Goal: Use online tool/utility: Utilize a website feature to perform a specific function

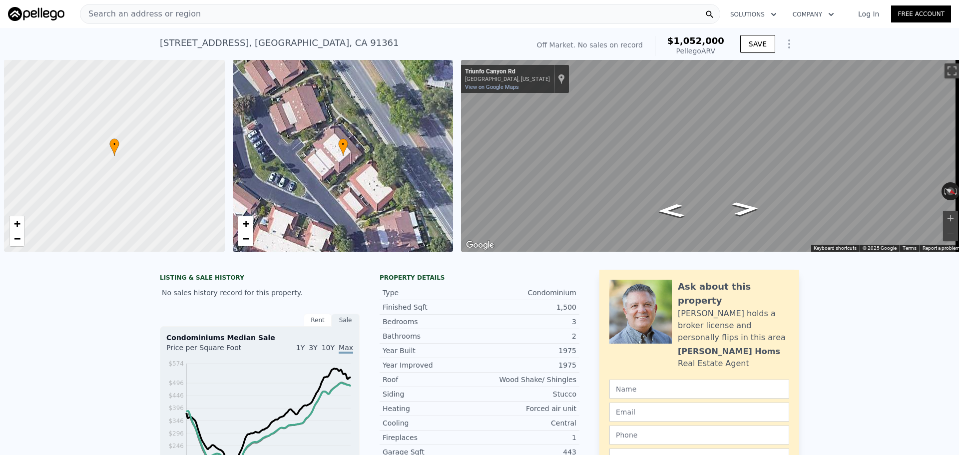
scroll to position [0, 4]
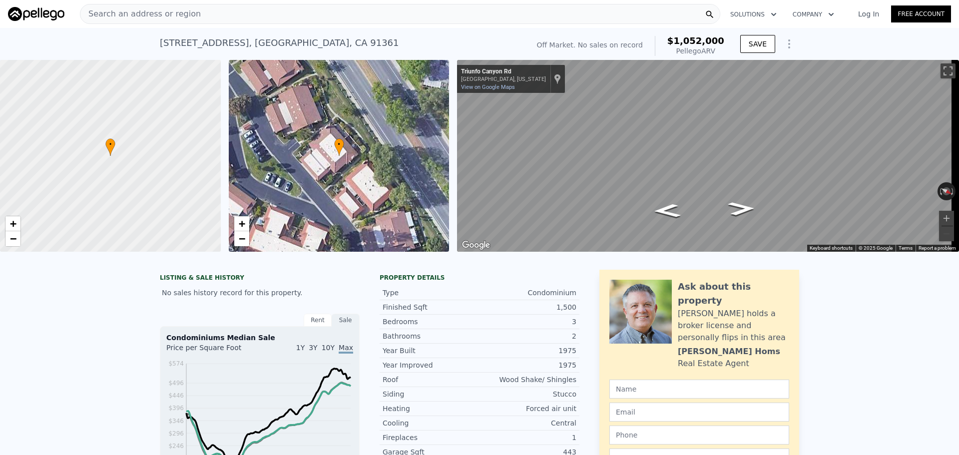
click at [279, 8] on div "Search an address or region" at bounding box center [400, 14] width 640 height 20
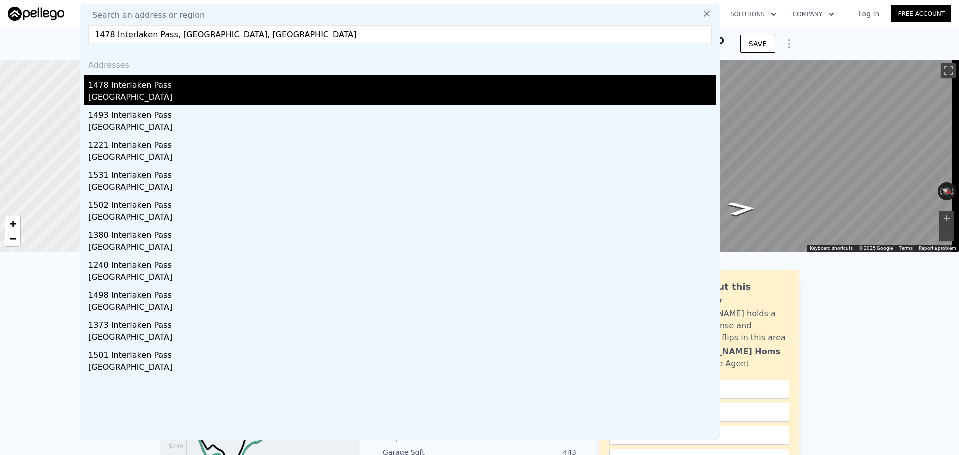
type input "1478 Interlaken Pass, [GEOGRAPHIC_DATA], [GEOGRAPHIC_DATA]"
click at [264, 85] on div "1478 Interlaken Pass" at bounding box center [401, 83] width 627 height 16
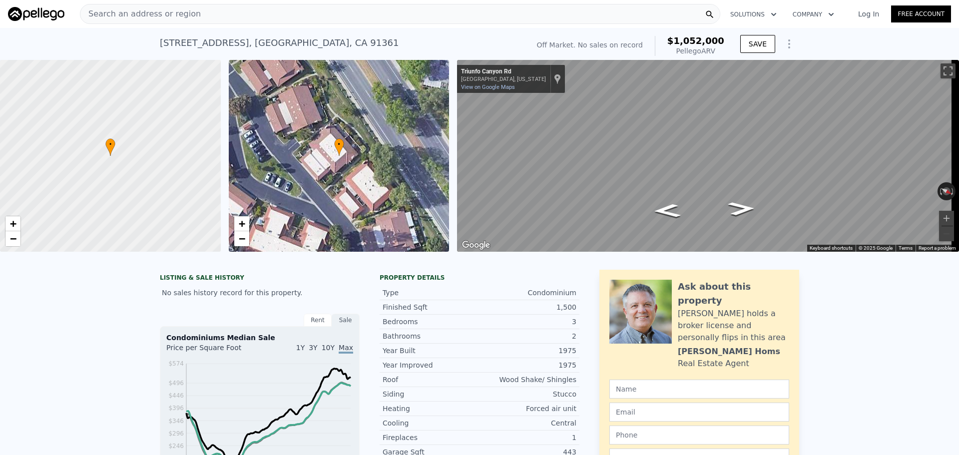
type input "3"
type input "5"
type input "2"
type input "3.5"
type input "1828"
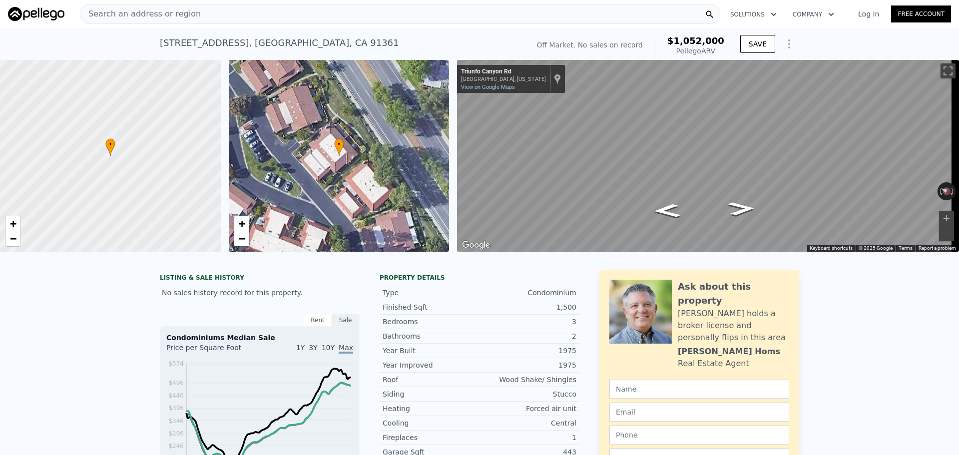
type input "3319"
type input "13068"
type input "24829.2"
type input "$ 348,000"
type input "4"
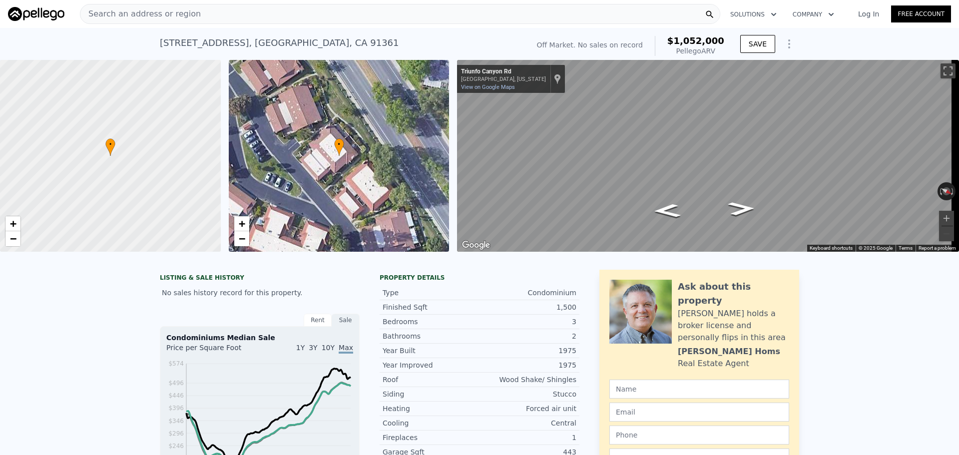
type input "$ 141,133"
